Goal: Book appointment/travel/reservation

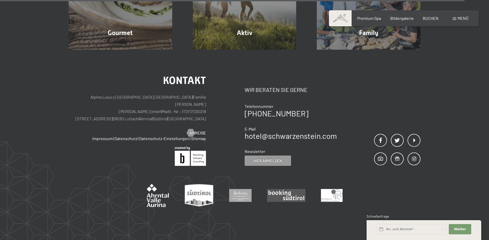
scroll to position [1818, 0]
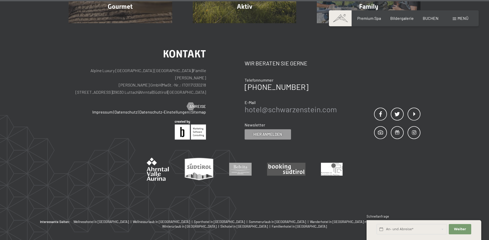
click at [286, 105] on link "hotel@ no-spam. schwarzenstein. no-spam. com" at bounding box center [291, 109] width 92 height 9
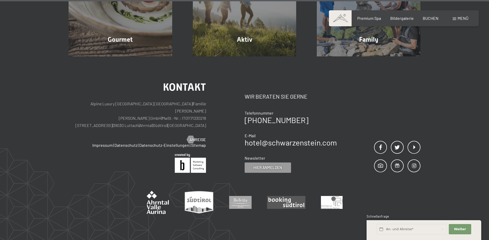
scroll to position [1831, 0]
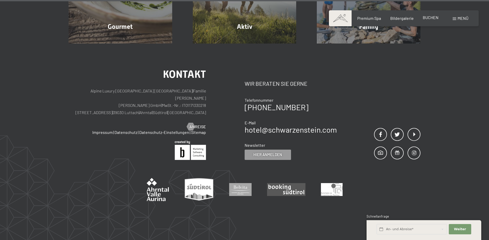
click at [432, 18] on span "BUCHEN" at bounding box center [431, 17] width 16 height 5
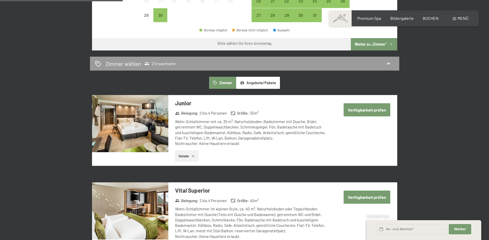
scroll to position [232, 0]
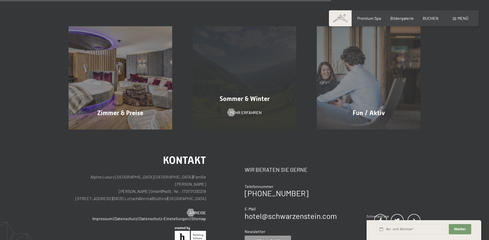
scroll to position [412, 0]
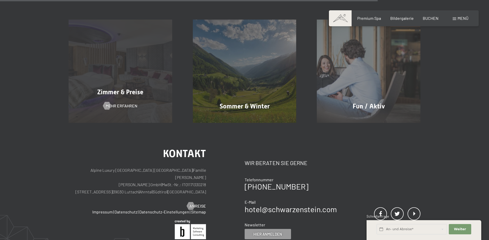
click at [115, 95] on span "Zimmer & Preise" at bounding box center [120, 91] width 46 height 7
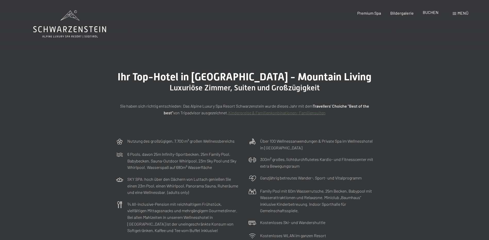
click at [433, 13] on span "BUCHEN" at bounding box center [431, 12] width 16 height 5
